Goal: Navigation & Orientation: Go to known website

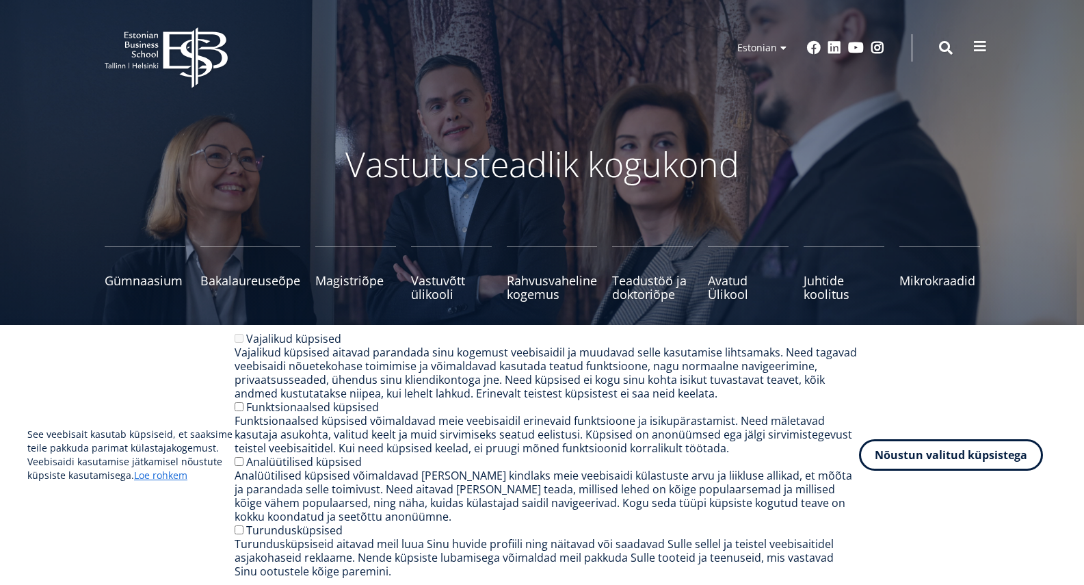
click at [973, 49] on span at bounding box center [980, 47] width 14 height 14
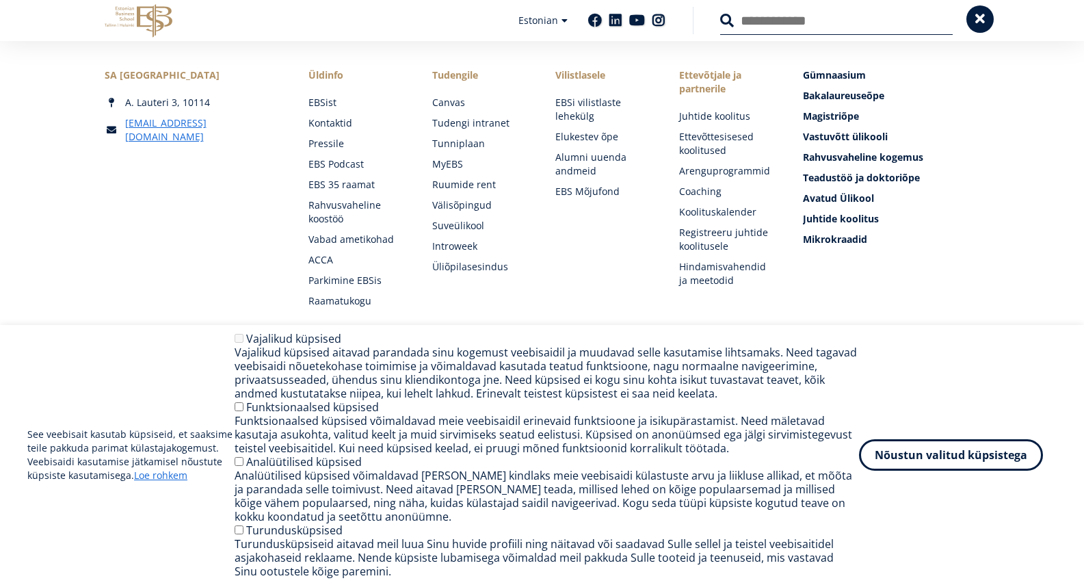
click at [983, 18] on span at bounding box center [980, 19] width 14 height 14
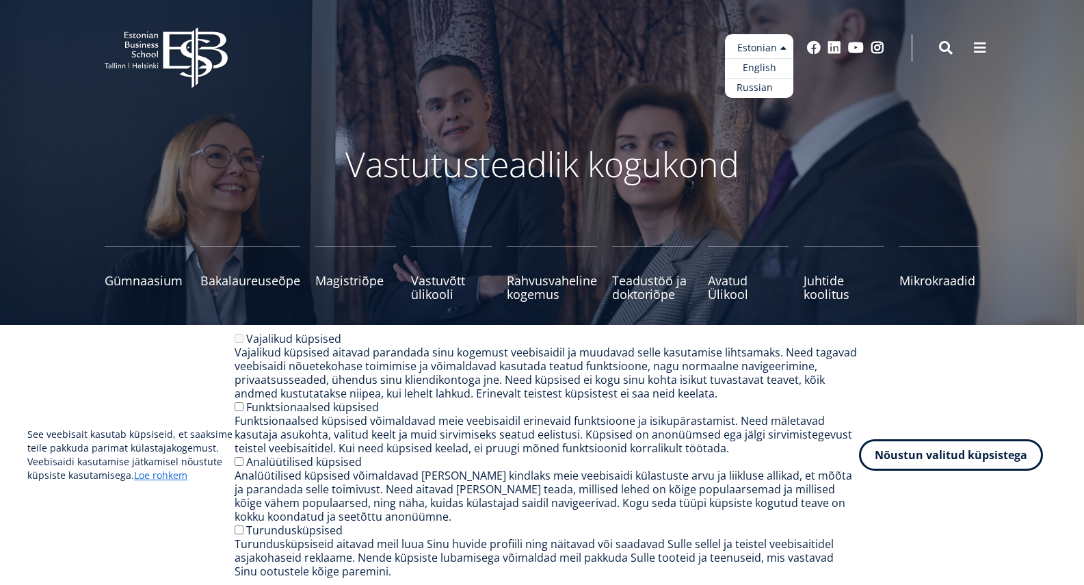
click at [760, 82] on link "Russian" at bounding box center [759, 88] width 68 height 20
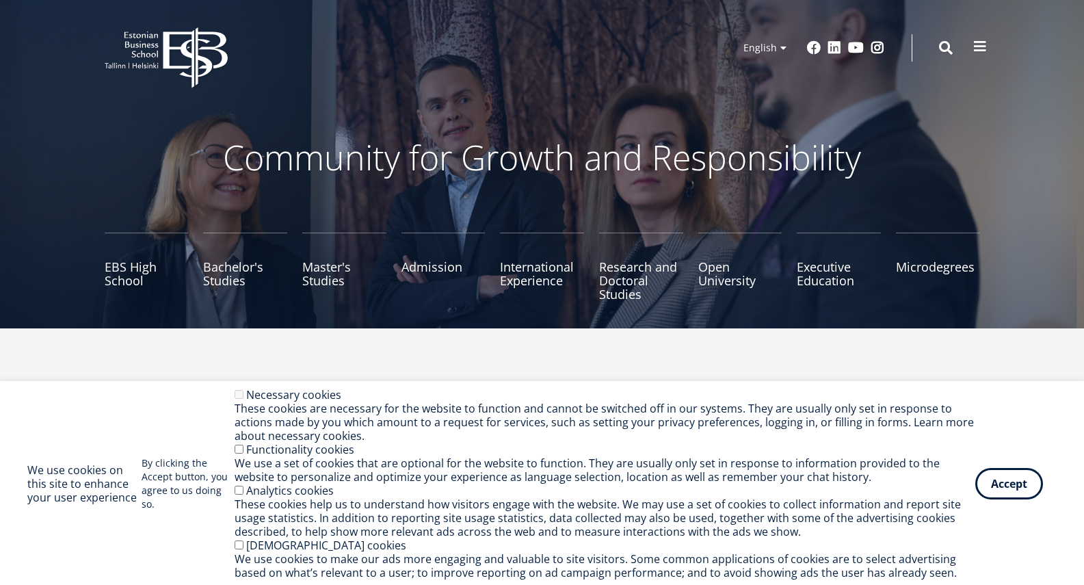
click at [979, 55] on button at bounding box center [979, 46] width 27 height 27
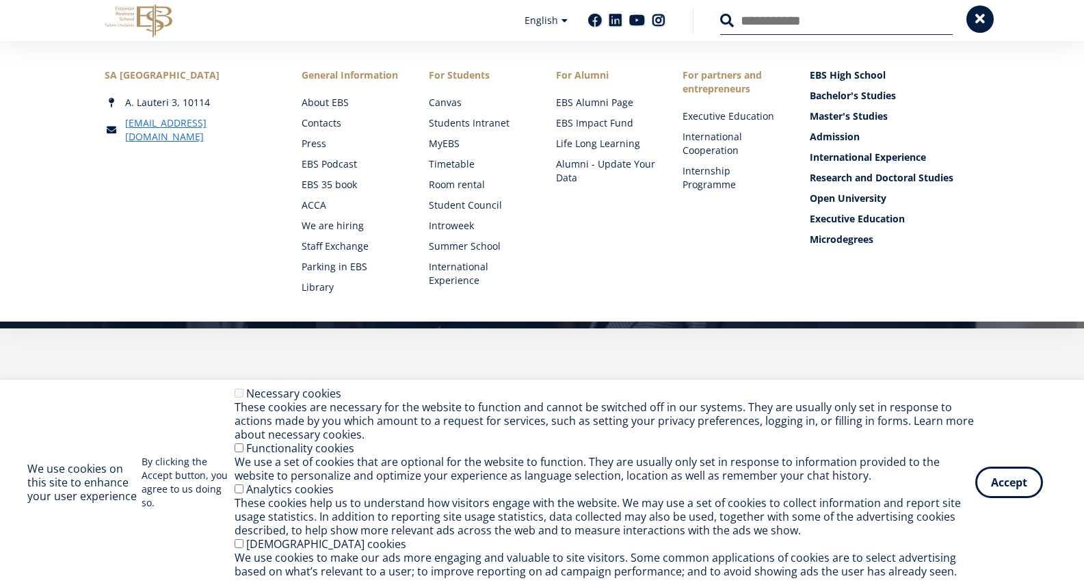
click at [985, 26] on button at bounding box center [979, 18] width 27 height 27
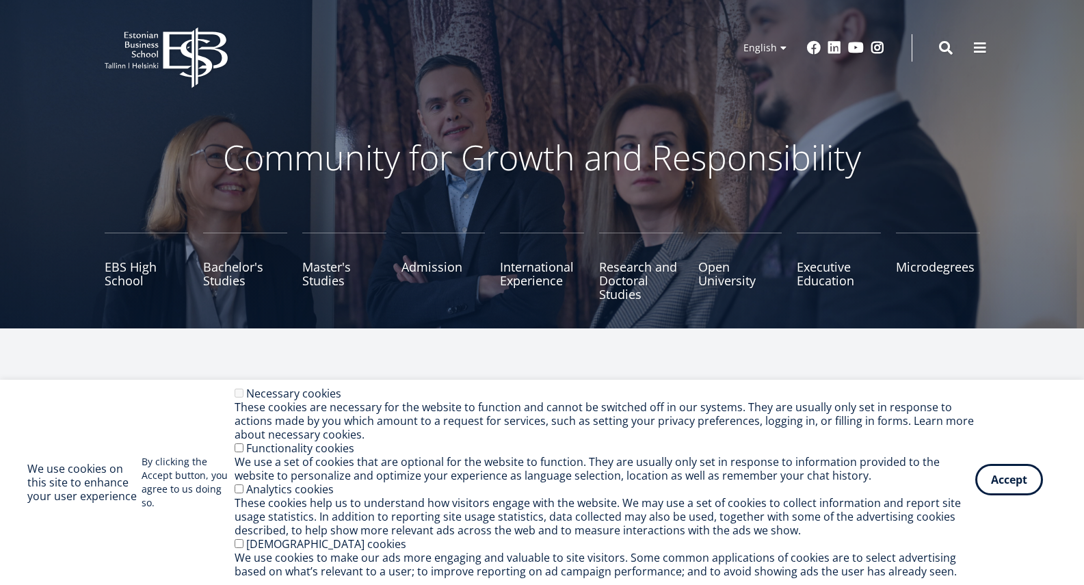
click at [1022, 476] on button "Accept" at bounding box center [1009, 479] width 68 height 31
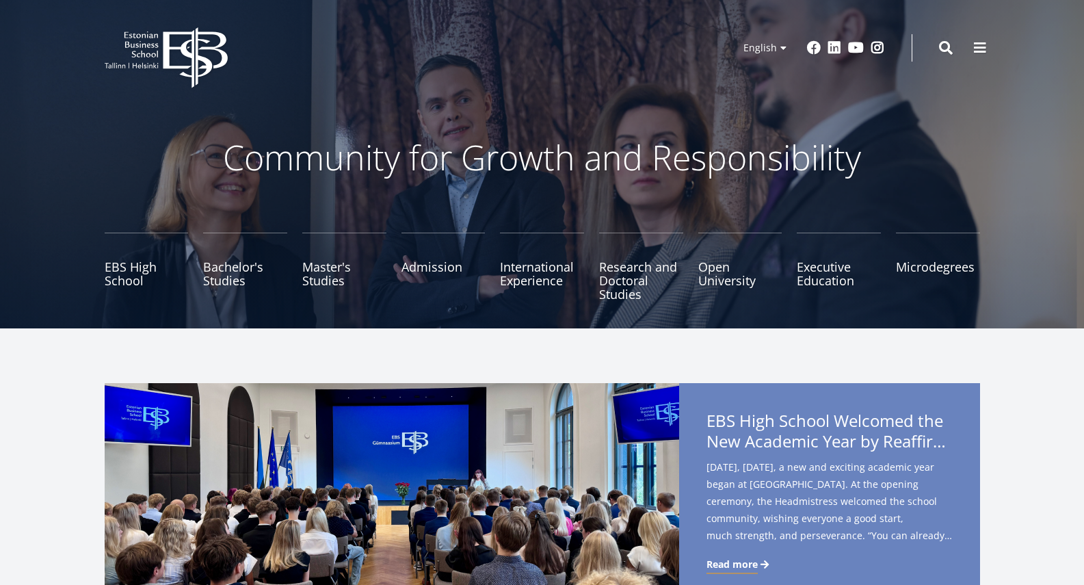
click at [178, 63] on icon "EBS Logo Created with Sketch." at bounding box center [166, 57] width 123 height 61
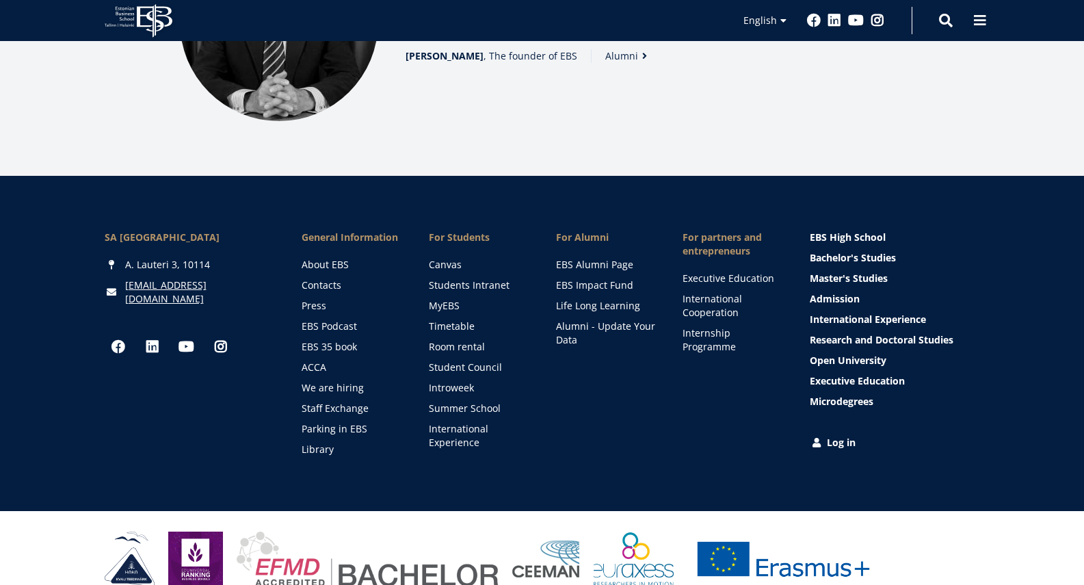
scroll to position [1963, 0]
